Goal: Navigation & Orientation: Find specific page/section

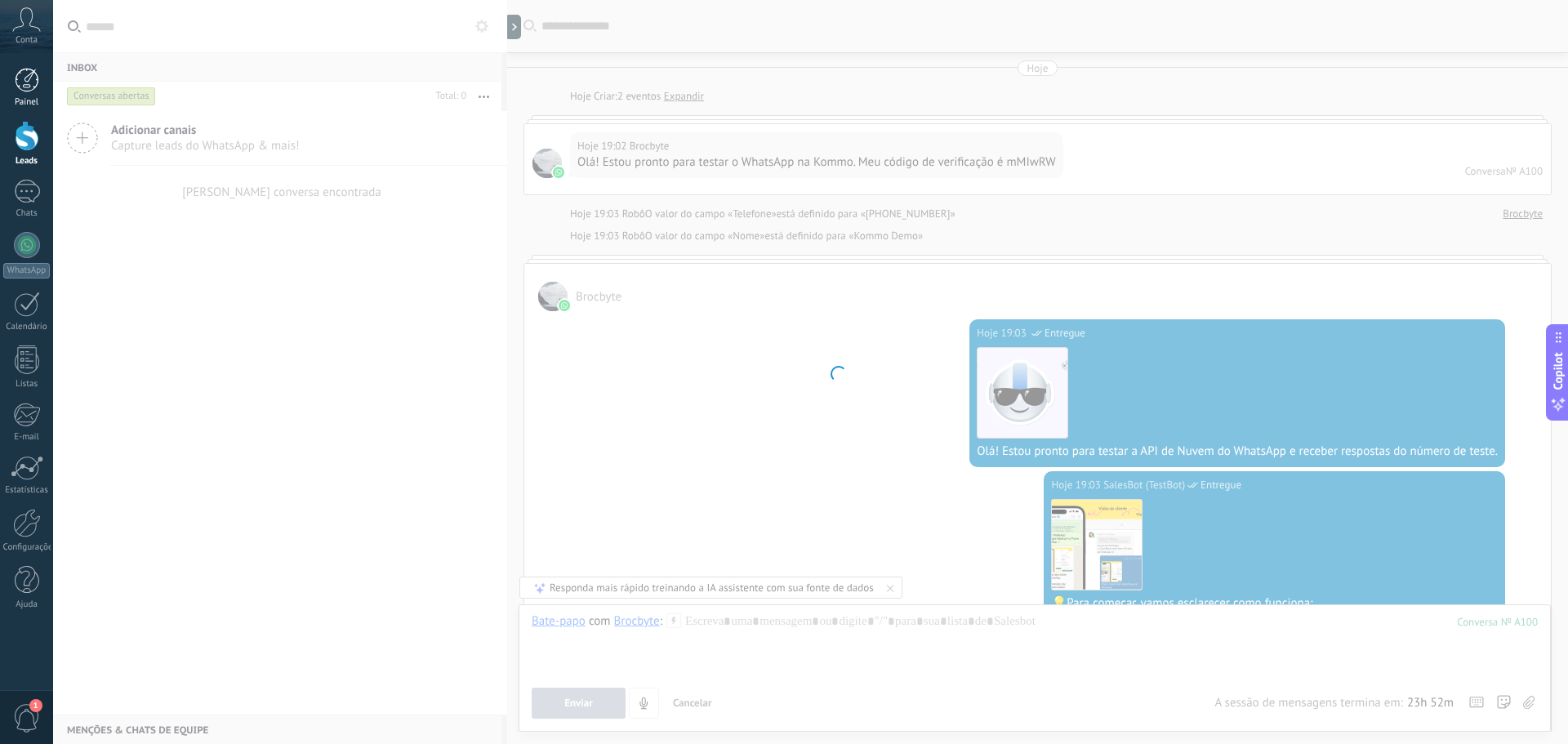
scroll to position [1249, 0]
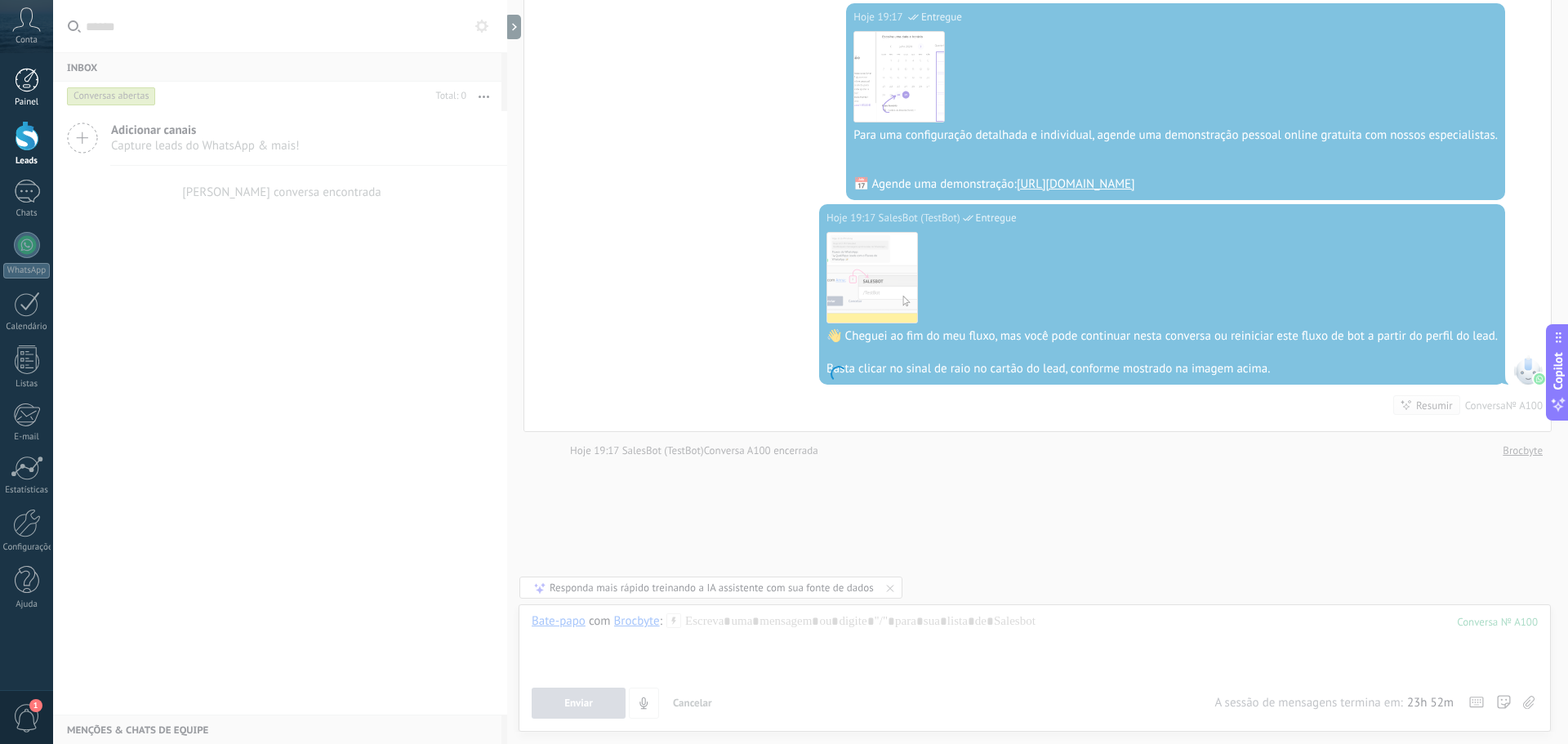
click at [34, 82] on div at bounding box center [27, 80] width 25 height 25
click at [27, 254] on div at bounding box center [28, 245] width 27 height 27
